Goal: Information Seeking & Learning: Check status

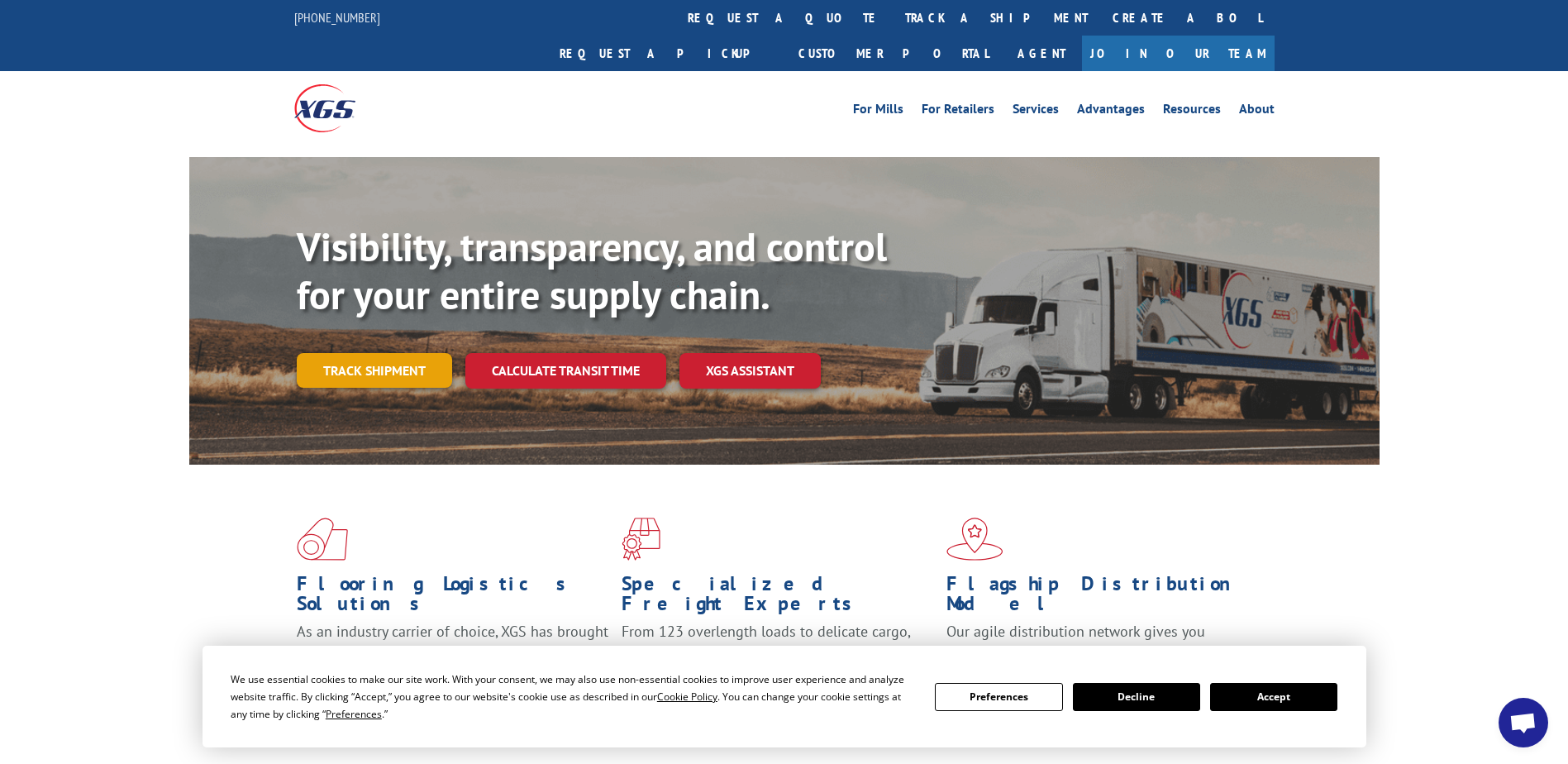
click at [409, 353] on link "Track shipment" at bounding box center [374, 370] width 156 height 35
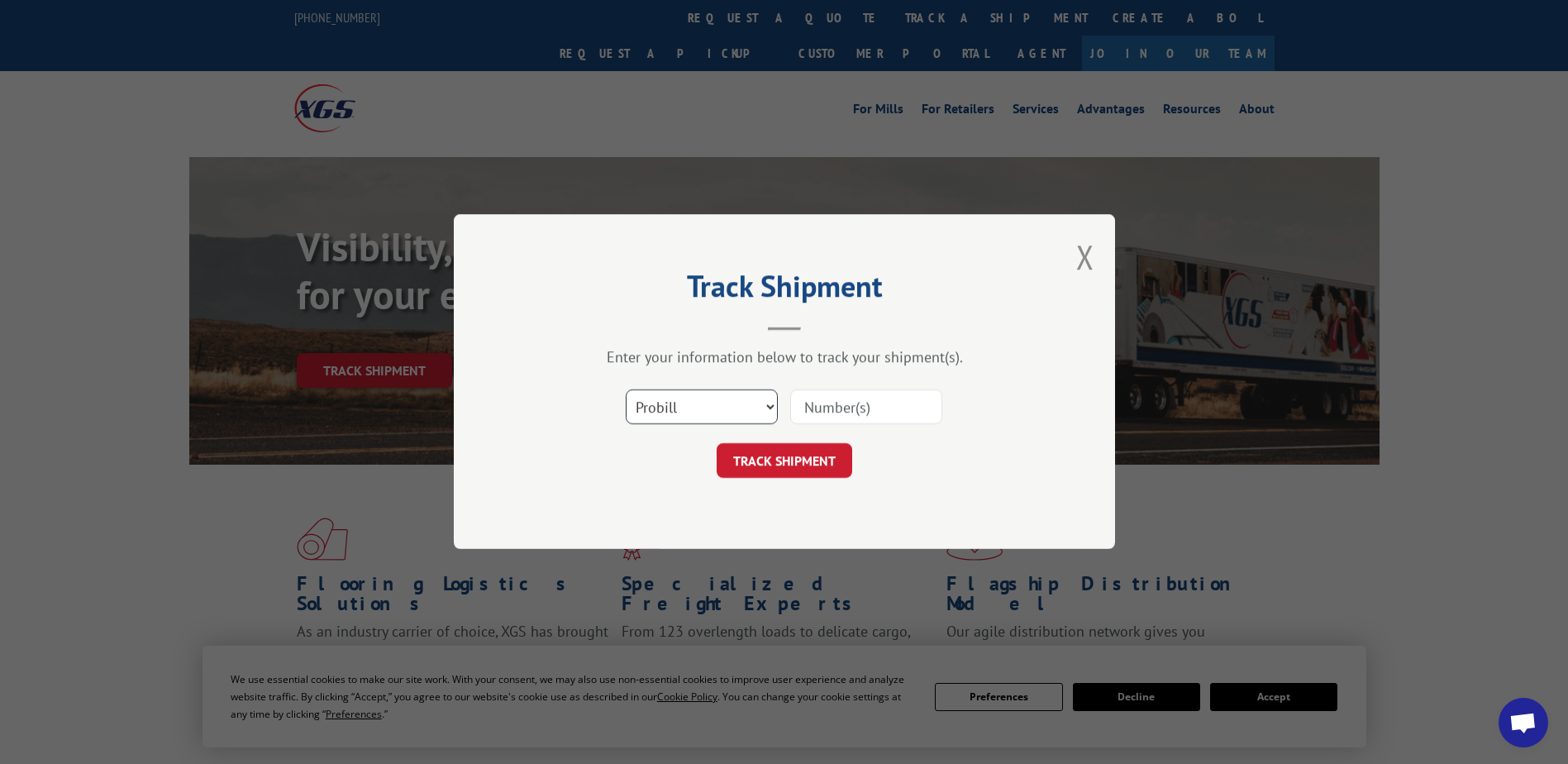
click at [772, 406] on select "Select category... Probill BOL PO" at bounding box center [702, 407] width 152 height 35
select select "bol"
click at [626, 390] on select "Select category... Probill BOL PO" at bounding box center [702, 407] width 152 height 35
click at [810, 408] on input at bounding box center [866, 407] width 152 height 35
type input "5180099"
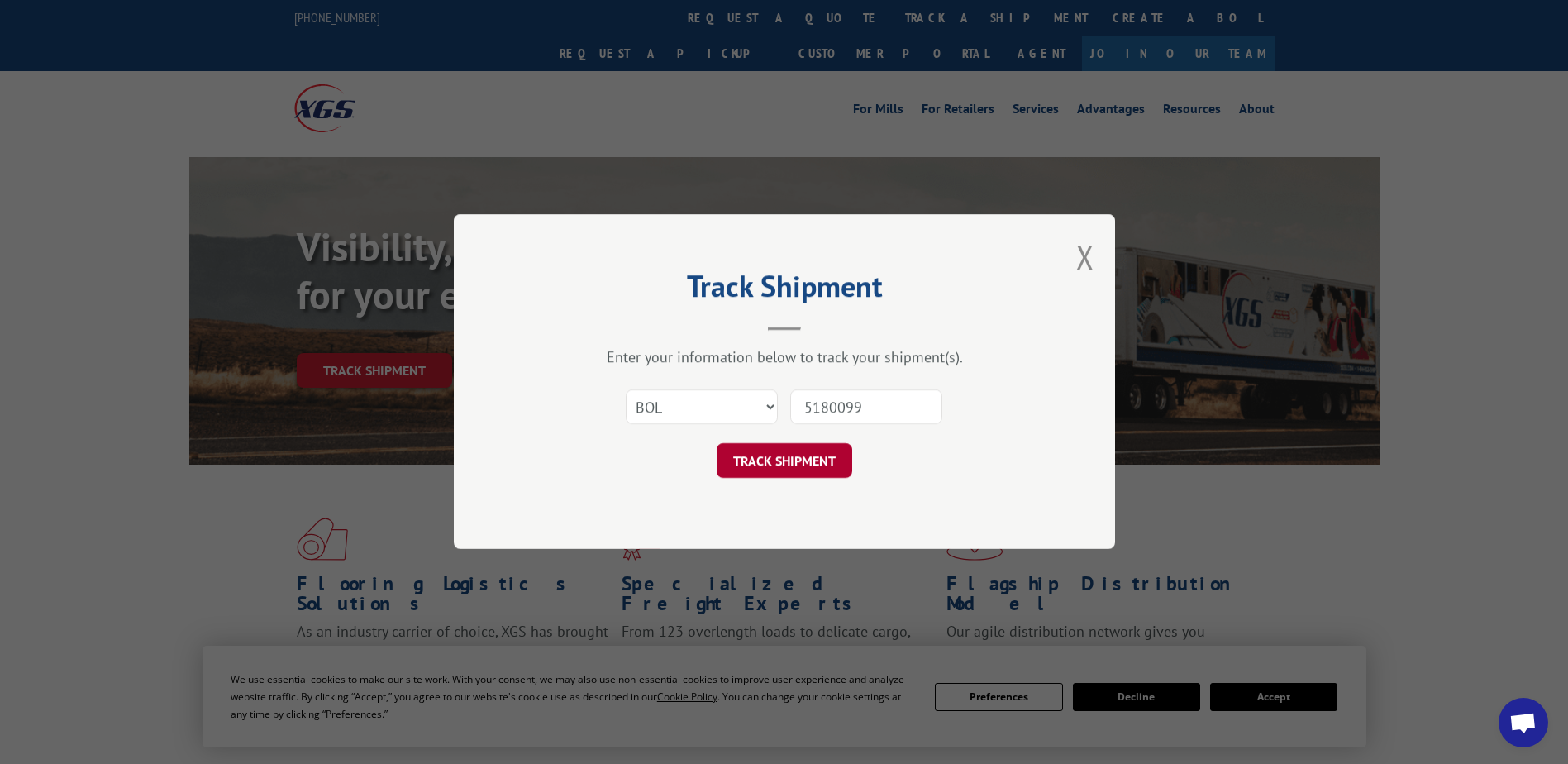
click at [790, 460] on button "TRACK SHIPMENT" at bounding box center [784, 461] width 135 height 35
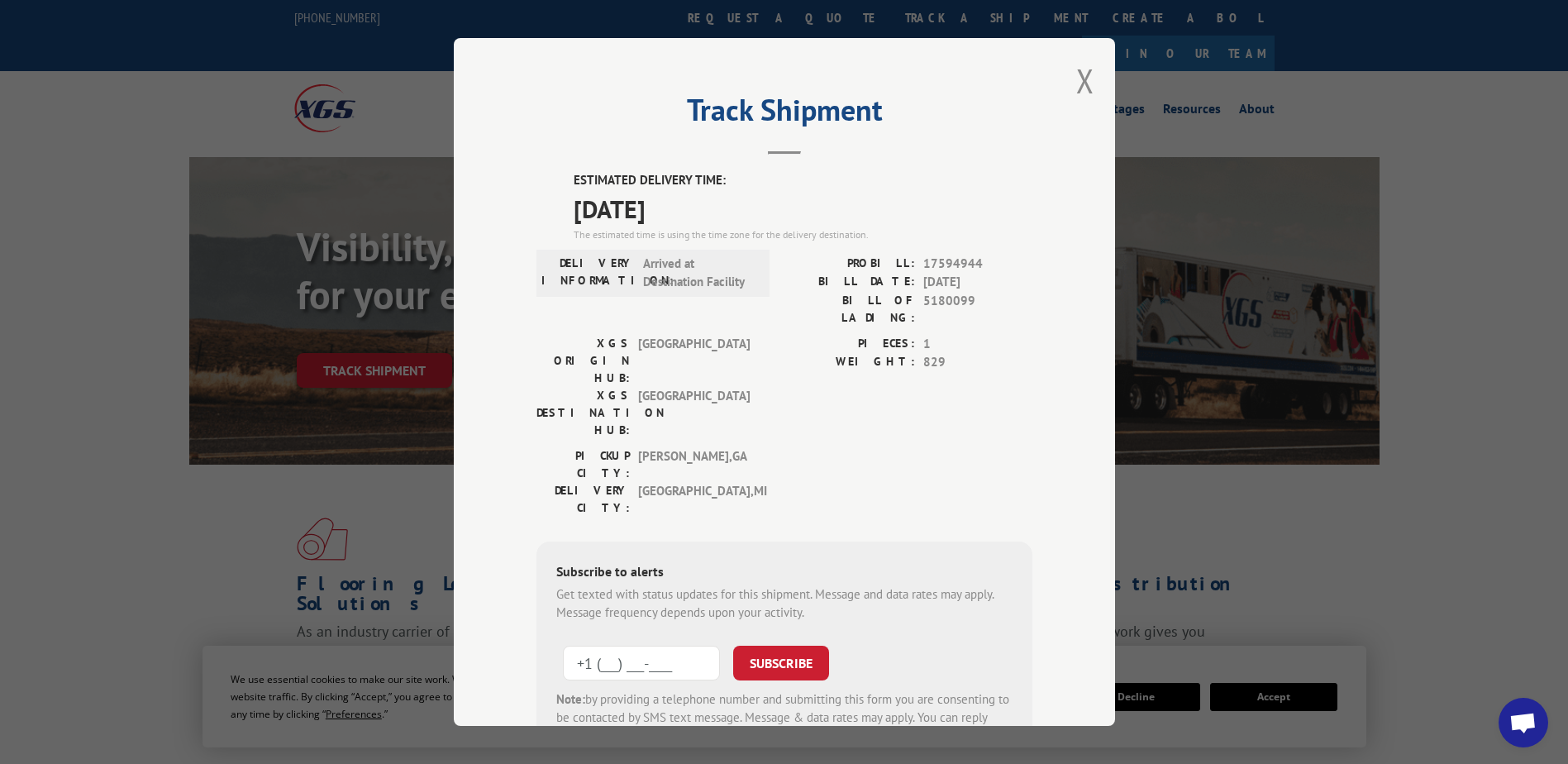
click at [608, 645] on input "+1 (___) ___-____" at bounding box center [641, 662] width 157 height 35
type input "[PHONE_NUMBER]"
click at [776, 645] on button "SUBSCRIBE" at bounding box center [781, 662] width 96 height 35
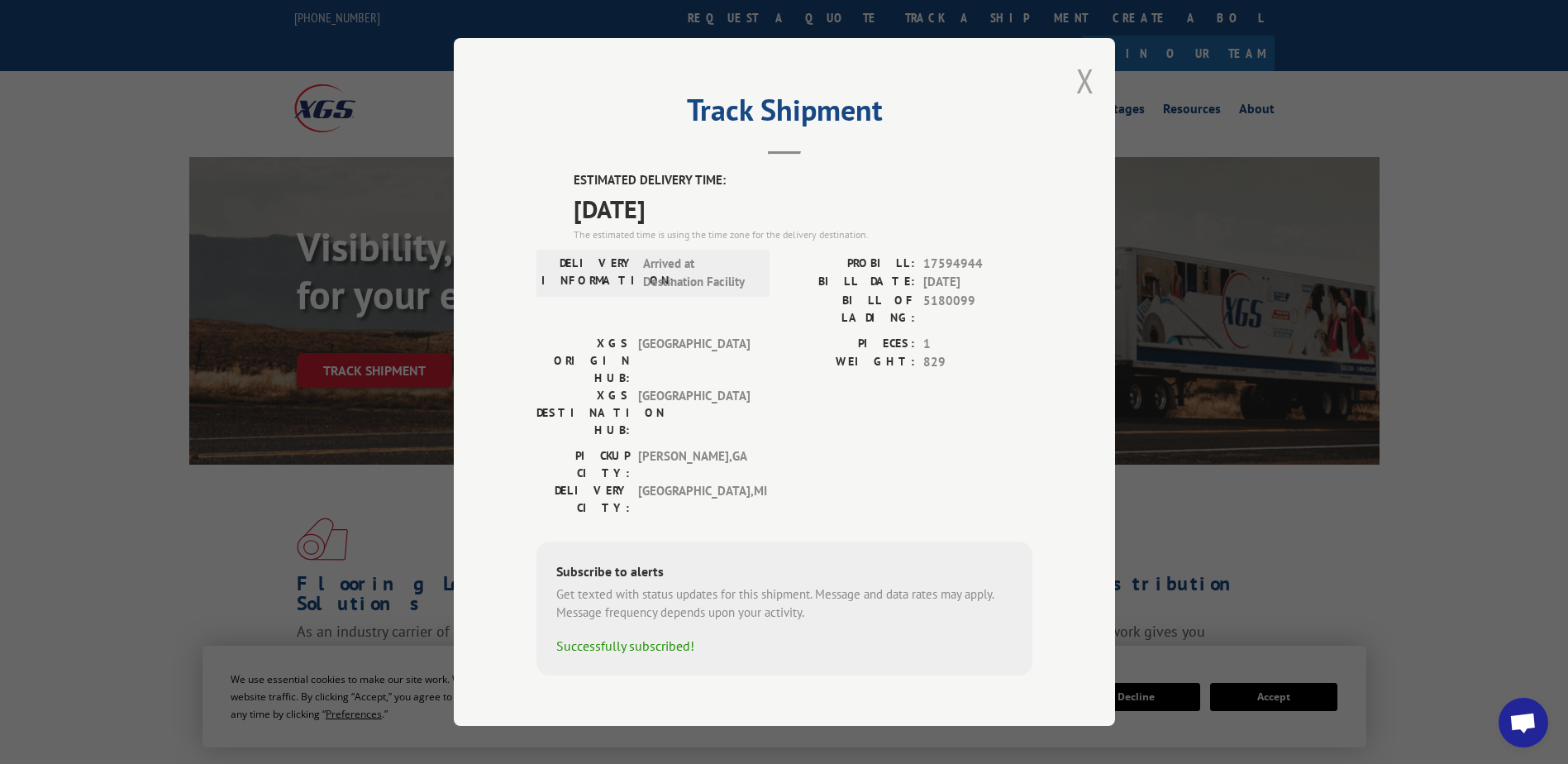
click at [1087, 97] on button "Close modal" at bounding box center [1085, 80] width 18 height 44
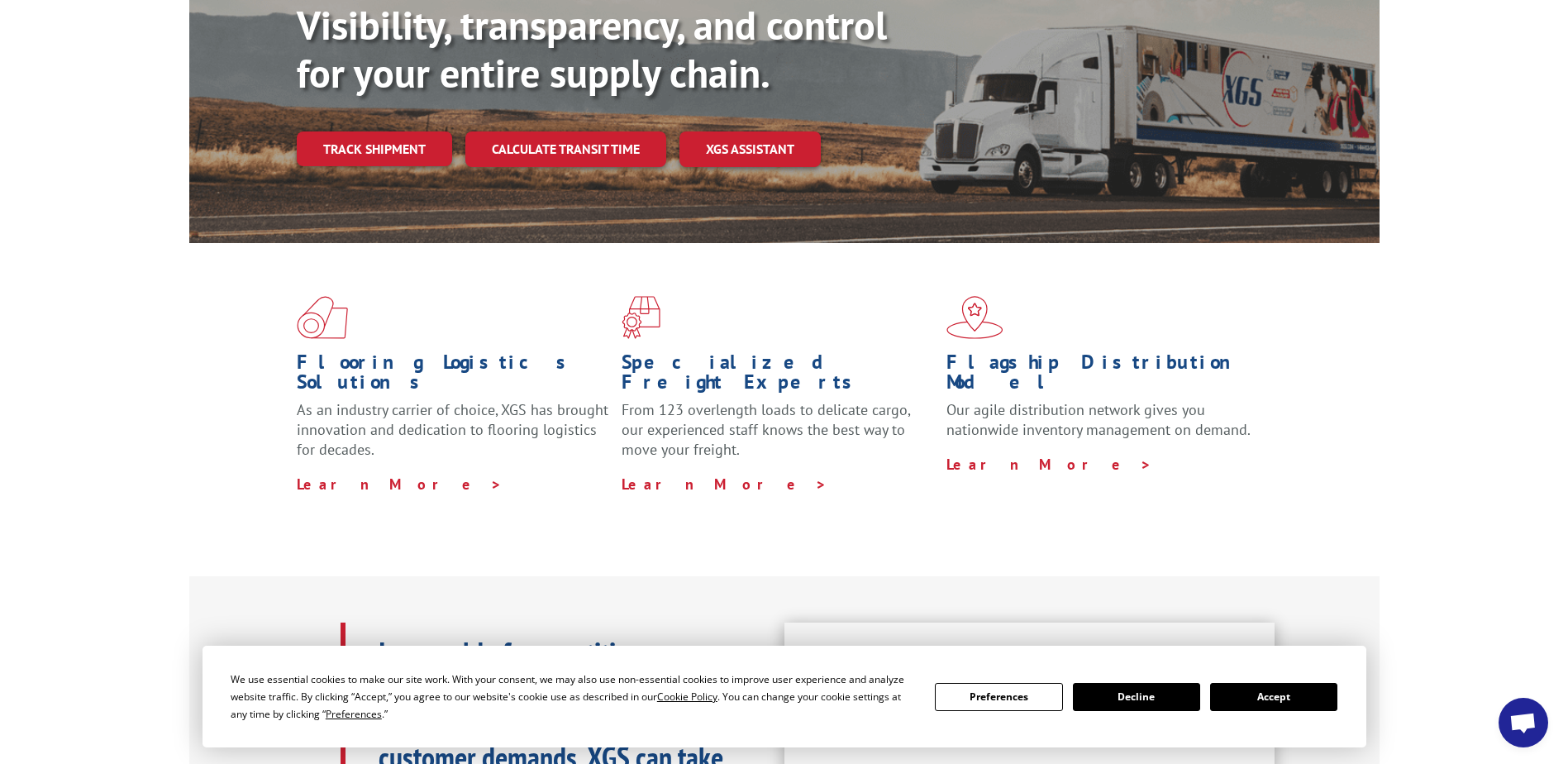
scroll to position [248, 0]
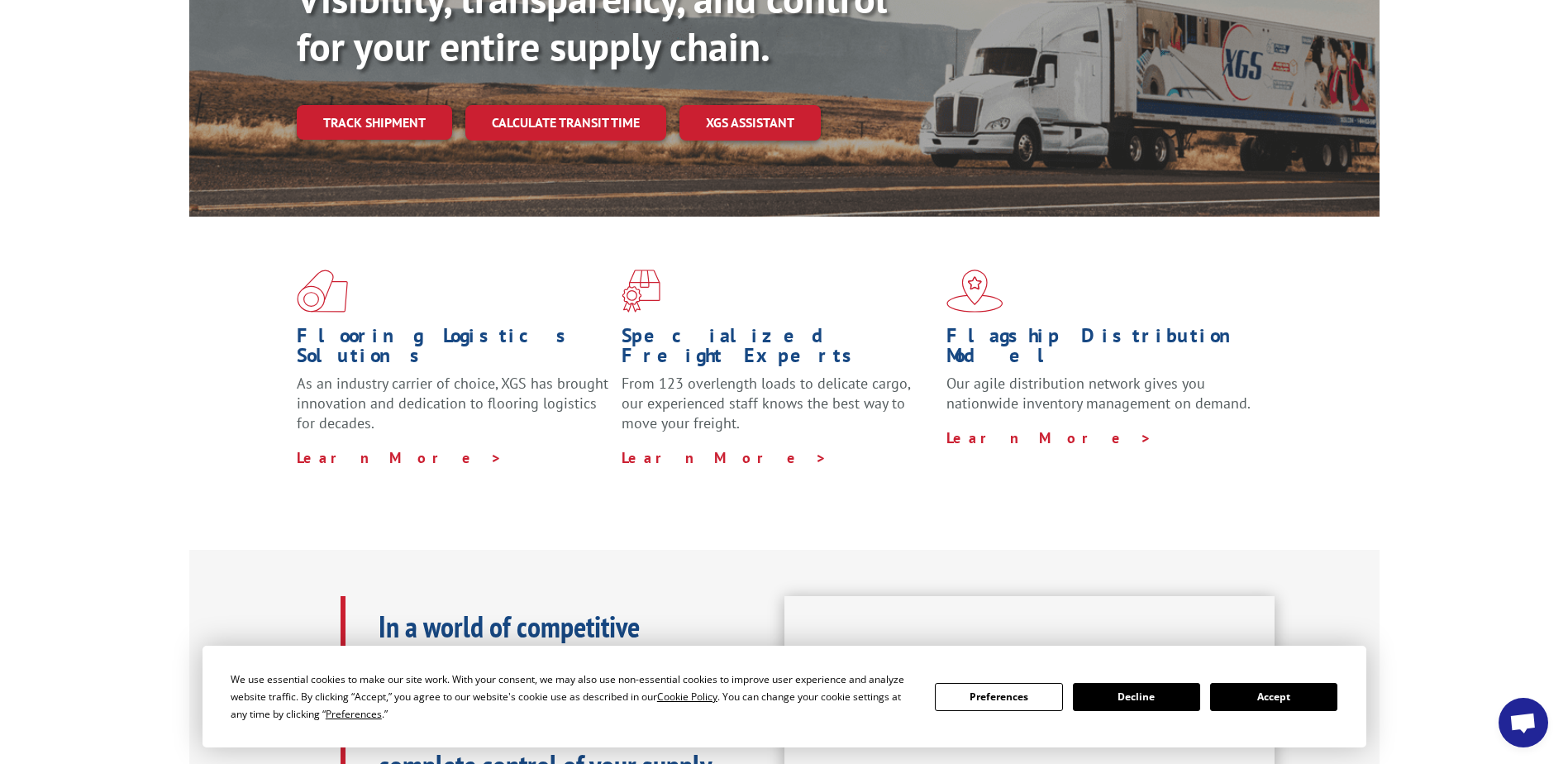
click at [1142, 696] on button "Decline" at bounding box center [1136, 696] width 127 height 28
